Goal: Information Seeking & Learning: Learn about a topic

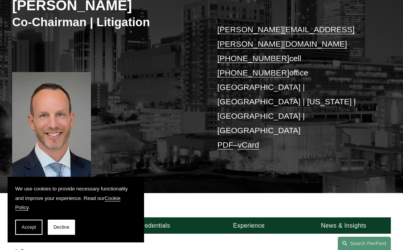
scroll to position [127, 0]
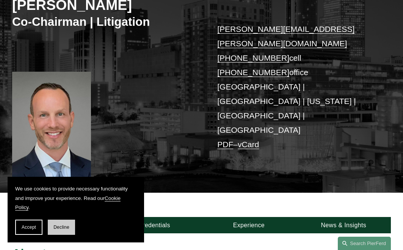
click at [63, 224] on button "Decline" at bounding box center [61, 227] width 27 height 15
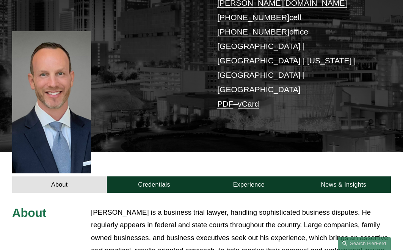
scroll to position [114, 0]
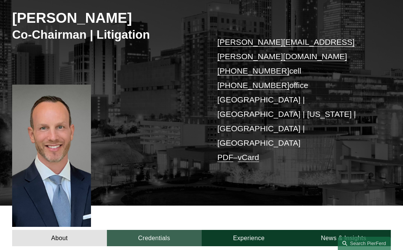
click at [153, 230] on link "Credentials" at bounding box center [154, 238] width 95 height 16
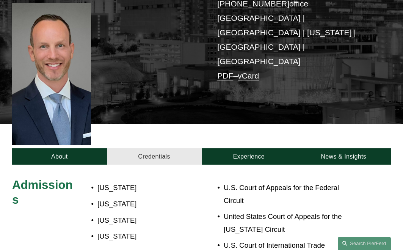
scroll to position [187, 0]
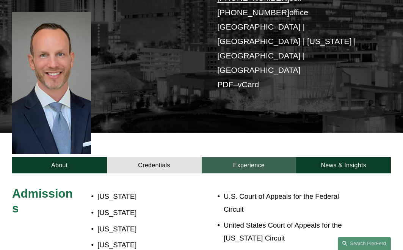
click at [250, 157] on link "Experience" at bounding box center [249, 165] width 95 height 16
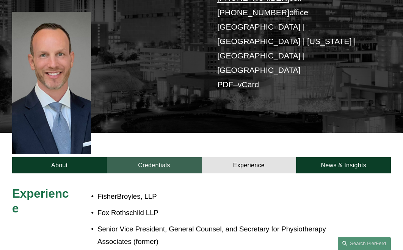
click at [154, 157] on link "Credentials" at bounding box center [154, 165] width 95 height 16
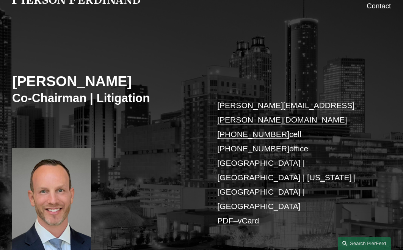
scroll to position [49, 0]
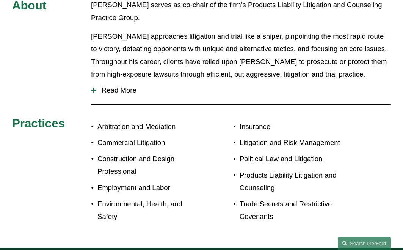
scroll to position [241, 0]
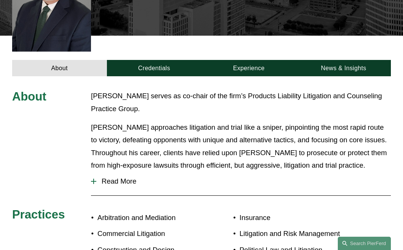
click at [129, 177] on span "Read More" at bounding box center [243, 181] width 295 height 8
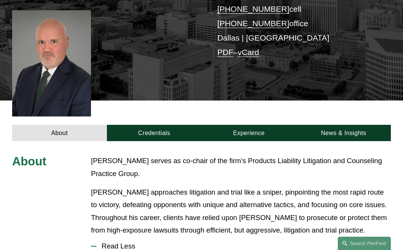
scroll to position [137, 0]
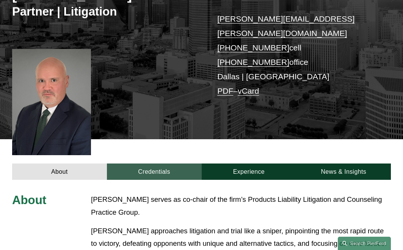
click at [154, 164] on link "Credentials" at bounding box center [154, 172] width 95 height 16
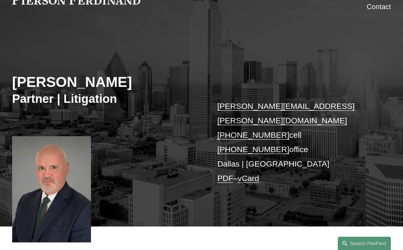
scroll to position [83, 0]
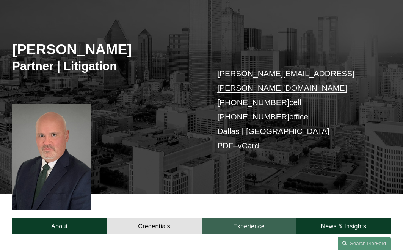
click at [235, 218] on link "Experience" at bounding box center [249, 226] width 95 height 16
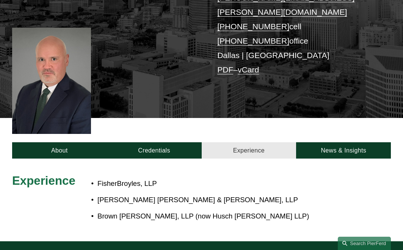
scroll to position [0, 0]
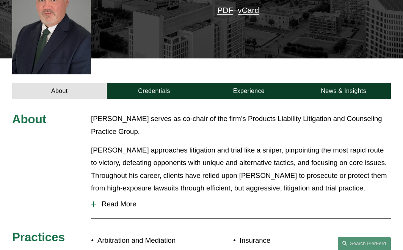
scroll to position [225, 0]
